Goal: Find contact information: Find contact information

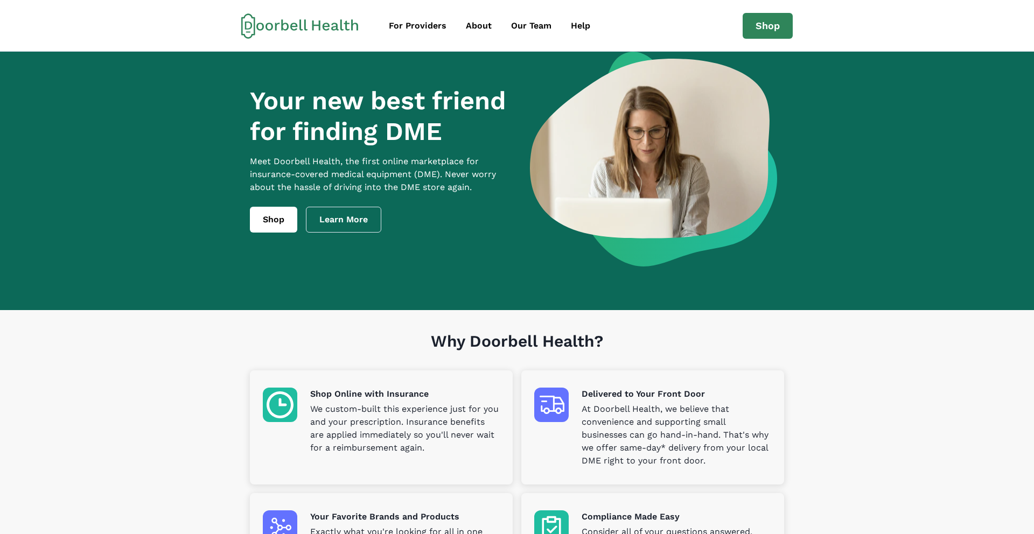
click at [251, 28] on icon at bounding box center [299, 26] width 117 height 26
drag, startPoint x: 239, startPoint y: 13, endPoint x: 269, endPoint y: 34, distance: 37.2
click at [269, 34] on div "For Providers About Our Team Help Shop [EMAIL_ADDRESS][DOMAIN_NAME] Privacy Ter…" at bounding box center [517, 26] width 1034 height 52
click at [253, 28] on icon at bounding box center [299, 26] width 117 height 26
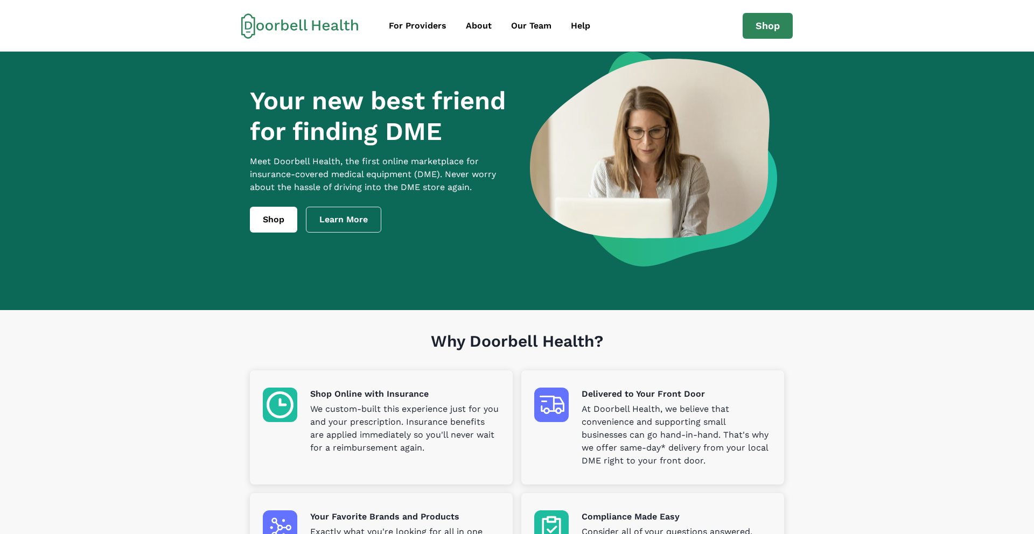
click at [197, 134] on section "Your new best friend for finding DME Meet [PERSON_NAME] Health, the first onlin…" at bounding box center [517, 181] width 1034 height 258
click at [479, 27] on div "About" at bounding box center [479, 25] width 26 height 13
click at [473, 29] on div "About" at bounding box center [479, 25] width 26 height 13
click at [538, 27] on div "Our Team" at bounding box center [531, 25] width 40 height 13
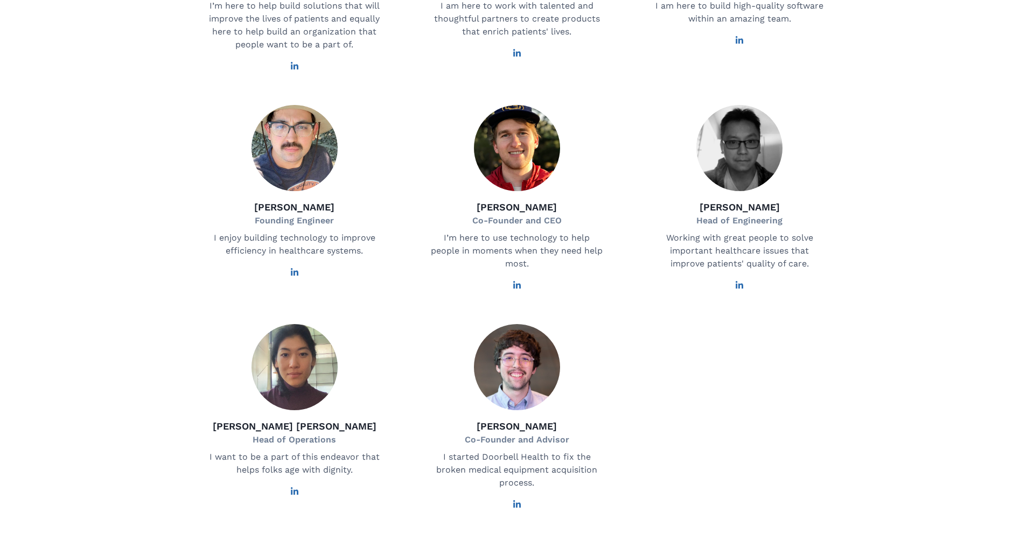
scroll to position [554, 0]
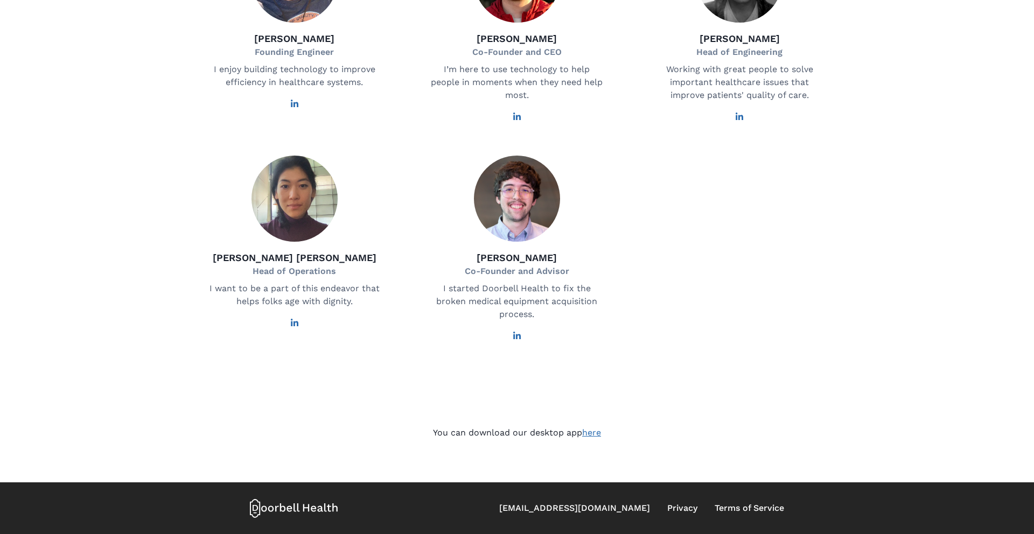
click at [592, 435] on link "here" at bounding box center [591, 432] width 19 height 10
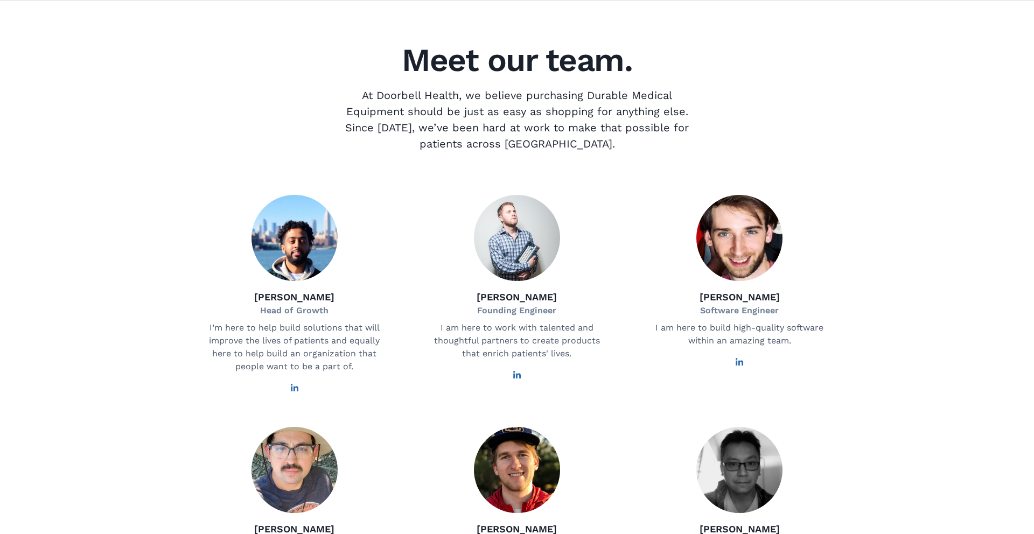
scroll to position [0, 0]
